Goal: Task Accomplishment & Management: Use online tool/utility

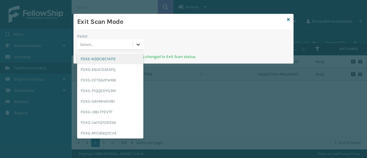
click at [138, 45] on icon at bounding box center [138, 45] width 3 height 2
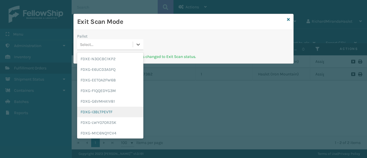
click at [116, 111] on div "FDXG-I3BLTPEVTF" at bounding box center [110, 112] width 66 height 11
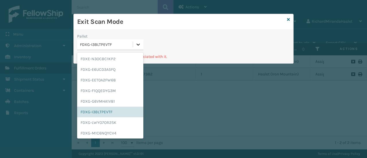
click at [138, 43] on icon at bounding box center [138, 45] width 6 height 6
click at [108, 87] on div "FDXG-F1QQEDYG3M" at bounding box center [110, 91] width 66 height 11
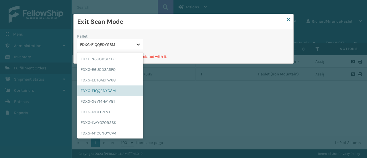
click at [137, 45] on icon at bounding box center [138, 45] width 6 height 6
click at [120, 76] on div "FDXG-EET0A2FW68" at bounding box center [110, 80] width 66 height 11
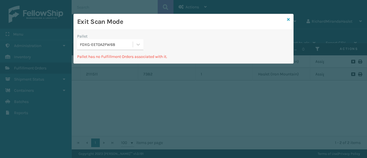
click at [290, 19] on icon at bounding box center [288, 20] width 3 height 4
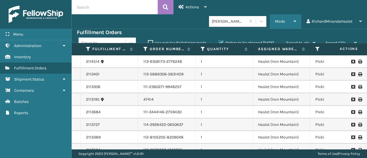
click at [294, 22] on icon at bounding box center [295, 21] width 3 height 4
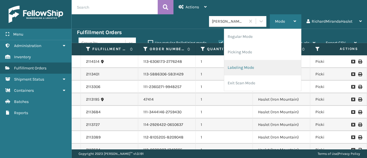
click at [262, 65] on li "Labeling Mode" at bounding box center [262, 67] width 77 height 15
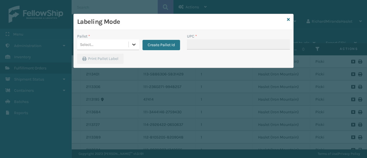
click at [132, 45] on icon at bounding box center [134, 45] width 6 height 6
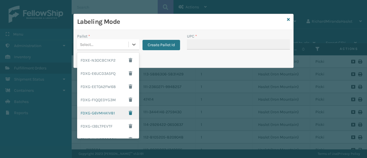
click at [113, 113] on div "FDXG-G6VMHA1V81" at bounding box center [108, 112] width 62 height 13
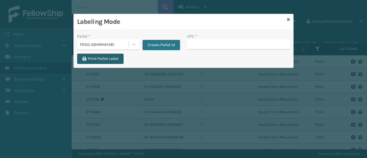
click at [108, 59] on button "Print Pallet Label" at bounding box center [100, 59] width 46 height 10
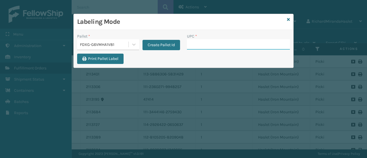
click at [246, 44] on input "UPC *" at bounding box center [238, 44] width 103 height 10
type input "8409851"
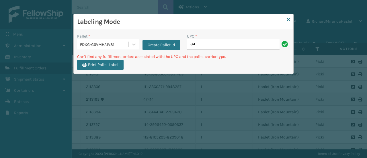
type input "8"
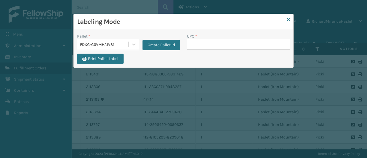
click at [290, 19] on div "Labeling Mode" at bounding box center [184, 22] width 220 height 16
click at [289, 18] on icon at bounding box center [288, 20] width 3 height 4
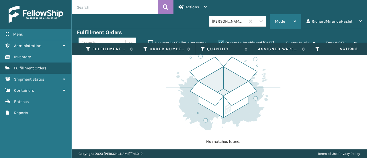
click at [295, 22] on icon at bounding box center [295, 21] width 3 height 4
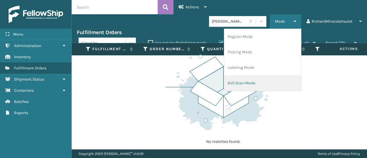
click at [271, 78] on li "Exit Scan Mode" at bounding box center [262, 82] width 77 height 15
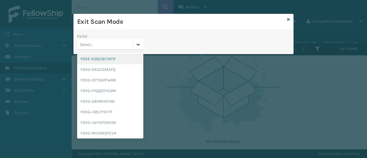
click at [137, 44] on icon at bounding box center [138, 45] width 3 height 2
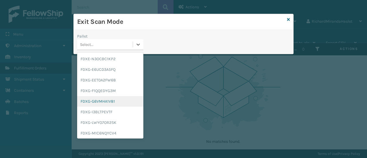
click at [126, 102] on div "FDXG-G6VMHA1V81" at bounding box center [110, 101] width 66 height 11
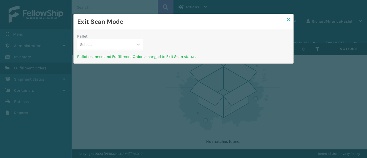
click at [288, 19] on icon at bounding box center [288, 20] width 3 height 4
